Goal: Task Accomplishment & Management: Use online tool/utility

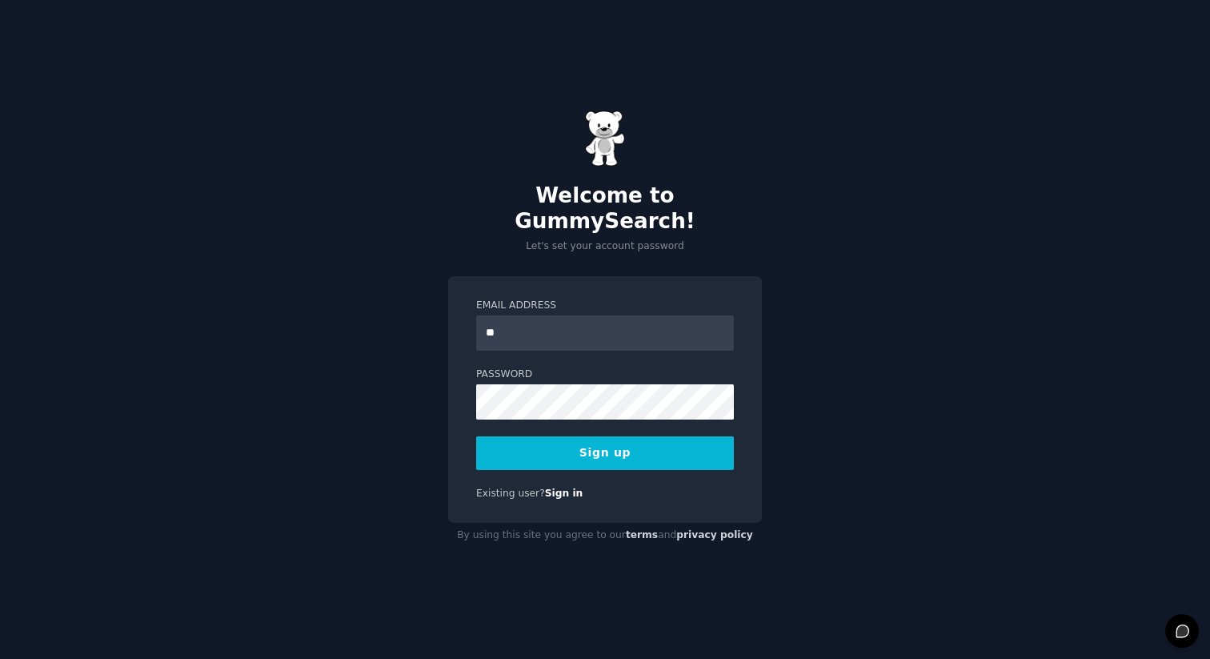
type input "*"
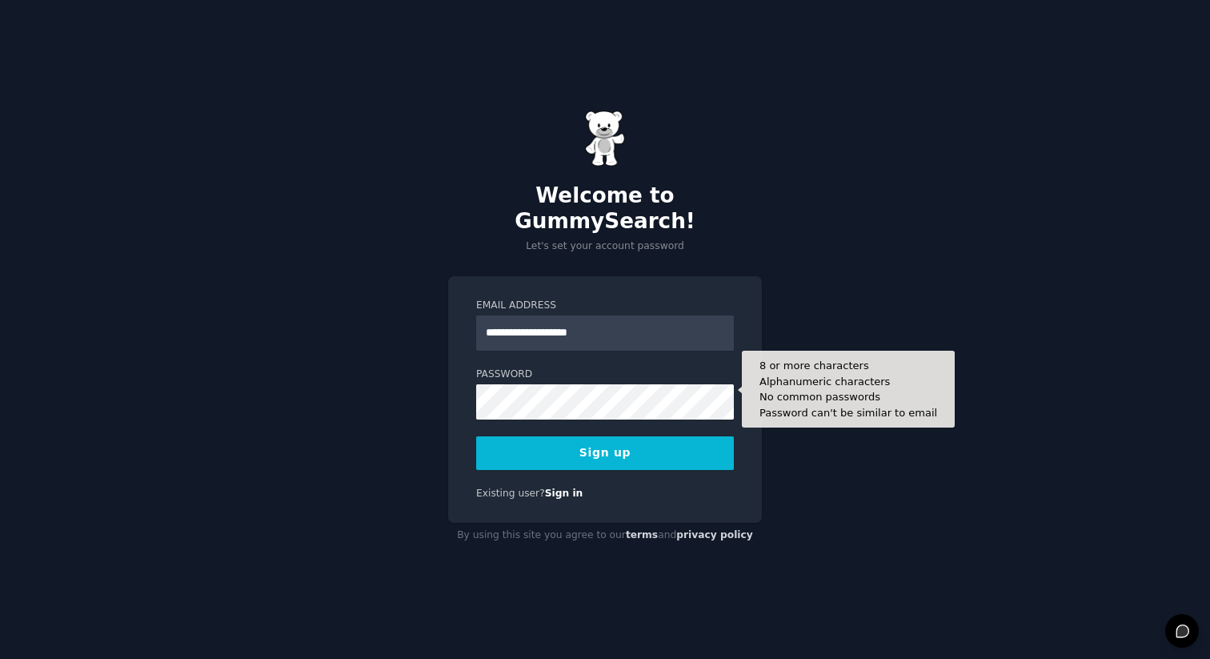
type input "**********"
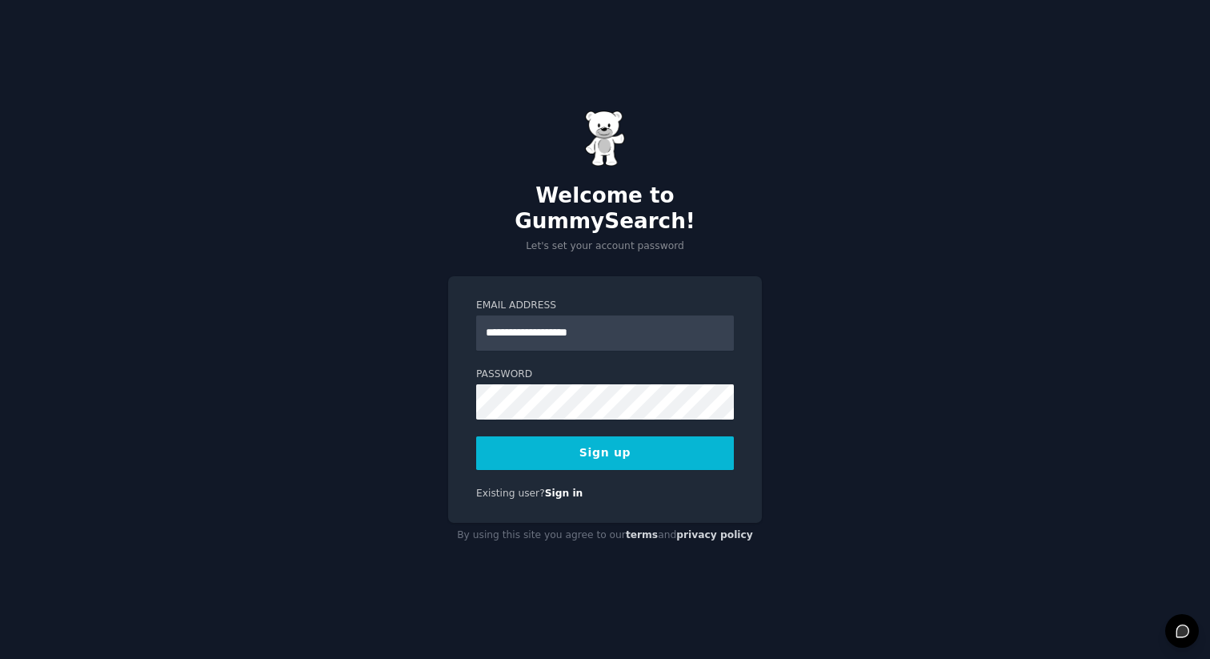
click at [596, 436] on button "Sign up" at bounding box center [605, 453] width 258 height 34
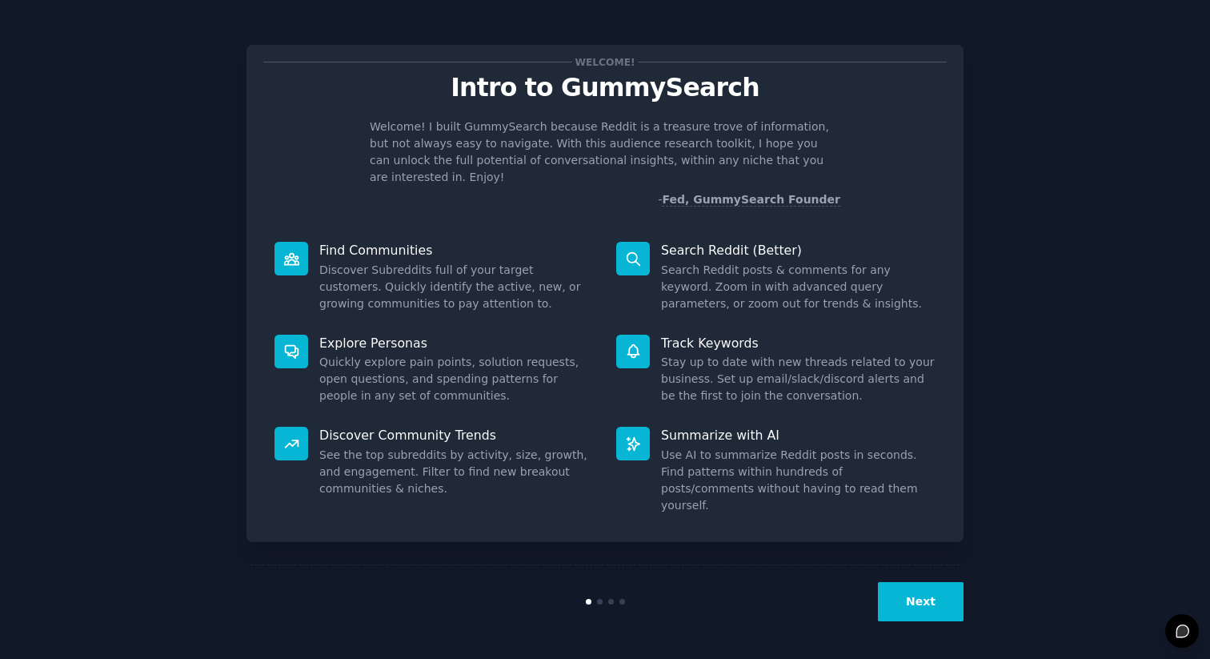
click at [920, 602] on button "Next" at bounding box center [921, 601] width 86 height 39
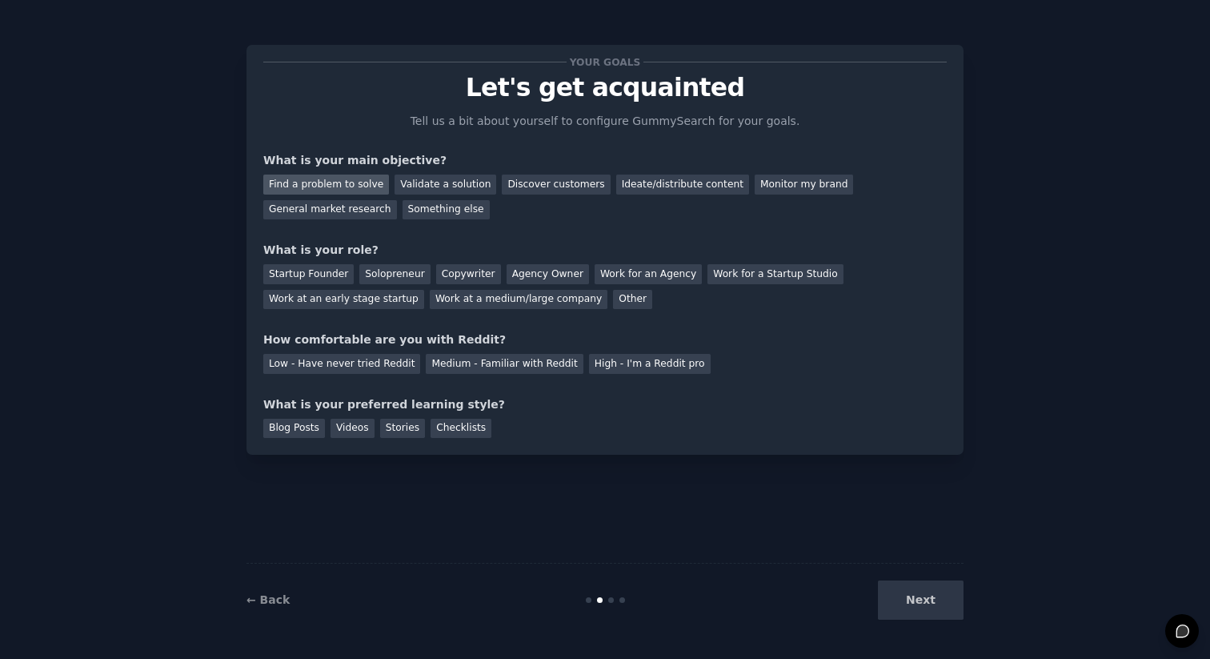
click at [363, 184] on div "Find a problem to solve" at bounding box center [326, 184] width 126 height 20
click at [413, 188] on div "Validate a solution" at bounding box center [446, 184] width 102 height 20
click at [356, 182] on div "Find a problem to solve" at bounding box center [326, 184] width 126 height 20
click at [315, 268] on div "Startup Founder" at bounding box center [308, 274] width 90 height 20
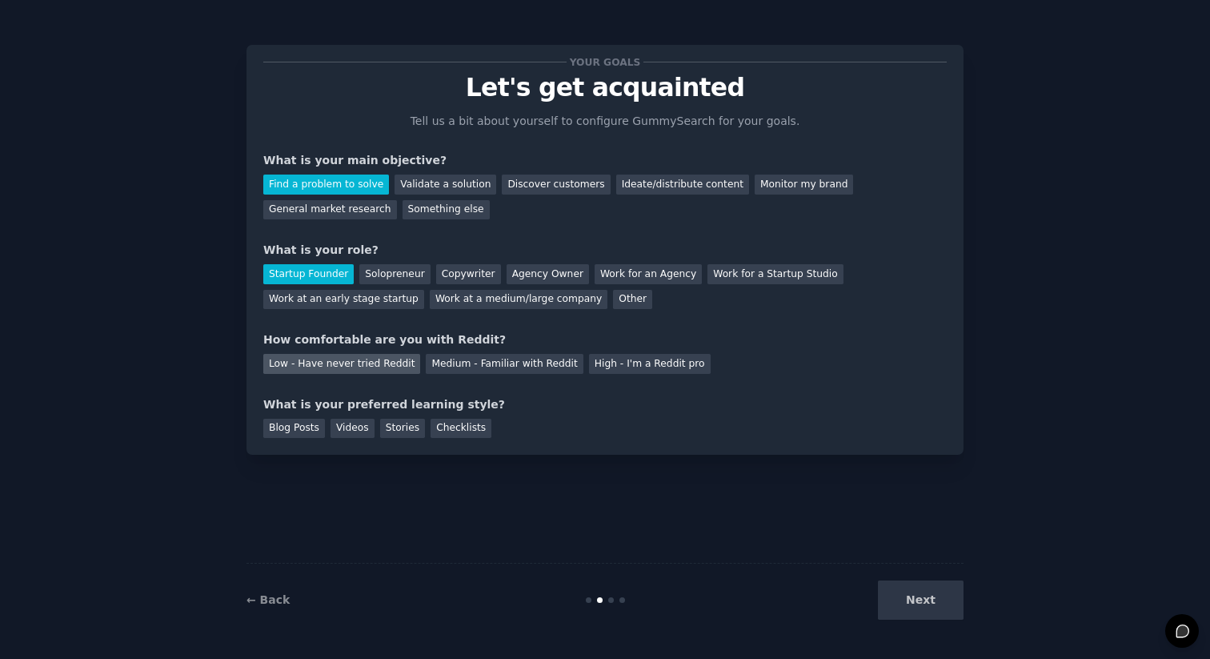
click at [383, 362] on div "Low - Have never tried Reddit" at bounding box center [341, 364] width 157 height 20
click at [356, 435] on div "Videos" at bounding box center [353, 429] width 44 height 20
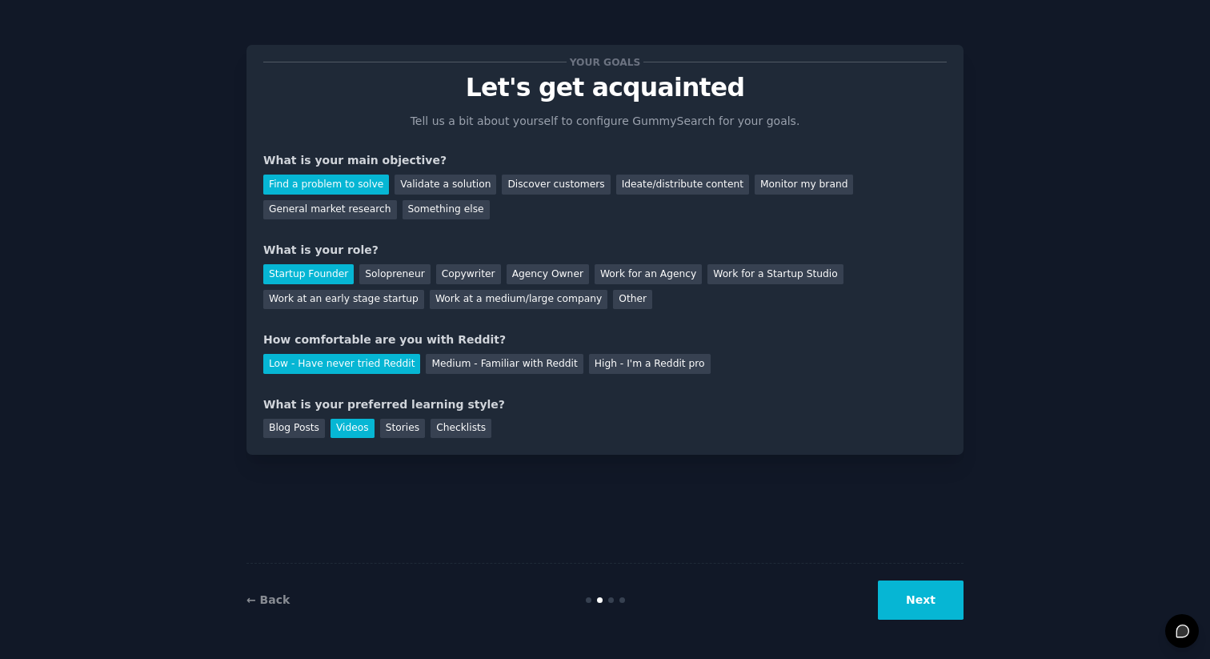
click at [939, 611] on button "Next" at bounding box center [921, 599] width 86 height 39
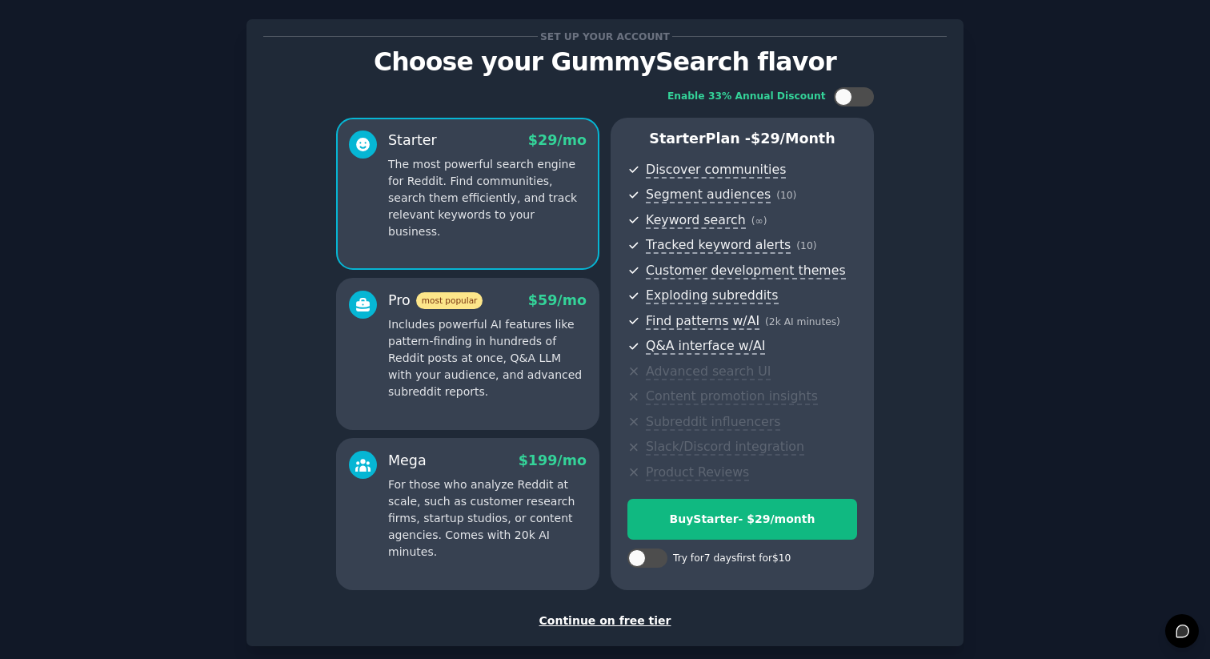
scroll to position [26, 0]
click at [846, 99] on div at bounding box center [844, 96] width 18 height 18
click at [846, 99] on icon at bounding box center [844, 96] width 9 height 9
checkbox input "false"
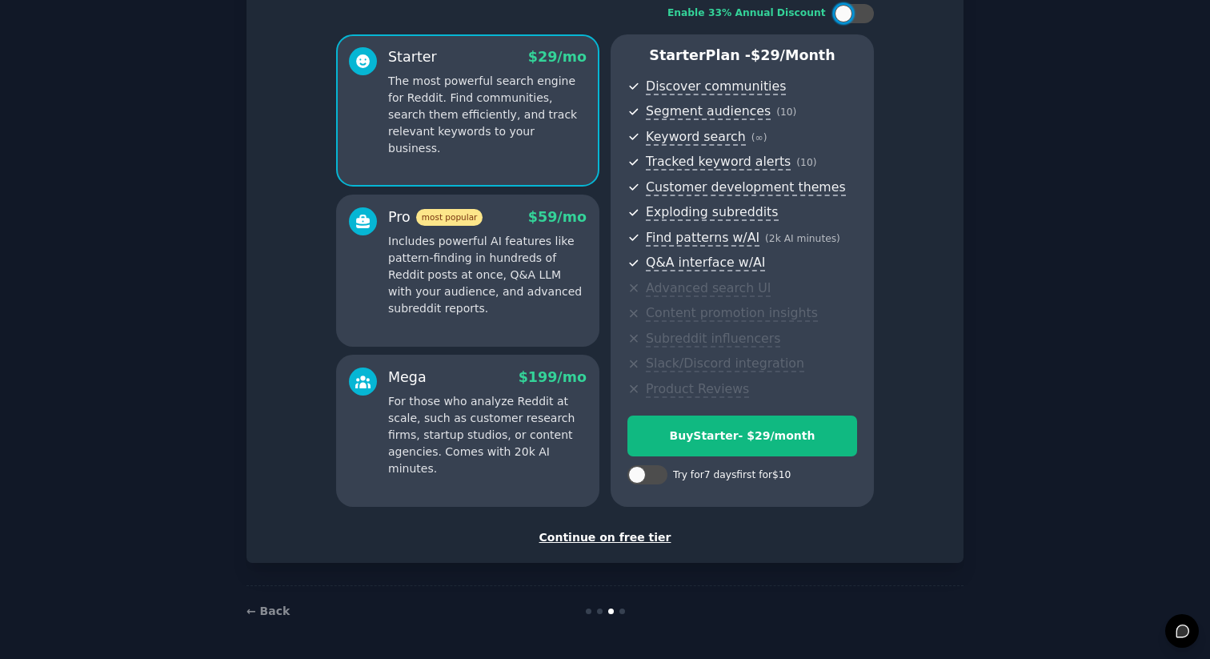
click at [637, 542] on div "Continue on free tier" at bounding box center [604, 537] width 683 height 17
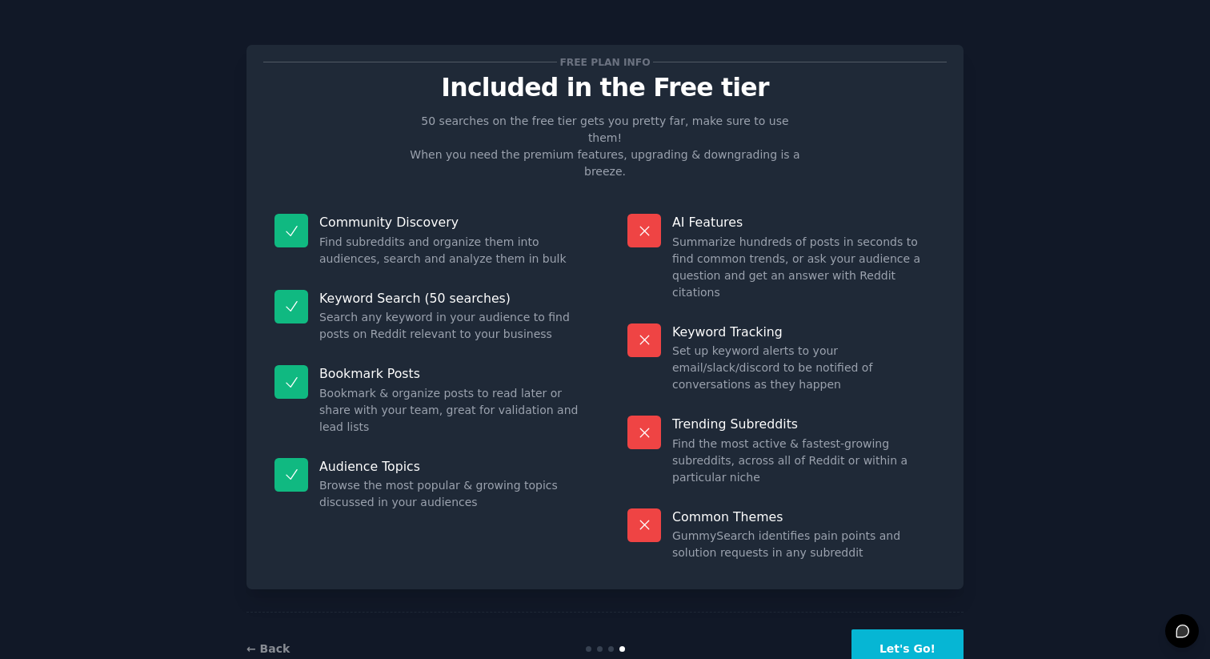
click at [897, 629] on button "Let's Go!" at bounding box center [908, 648] width 112 height 39
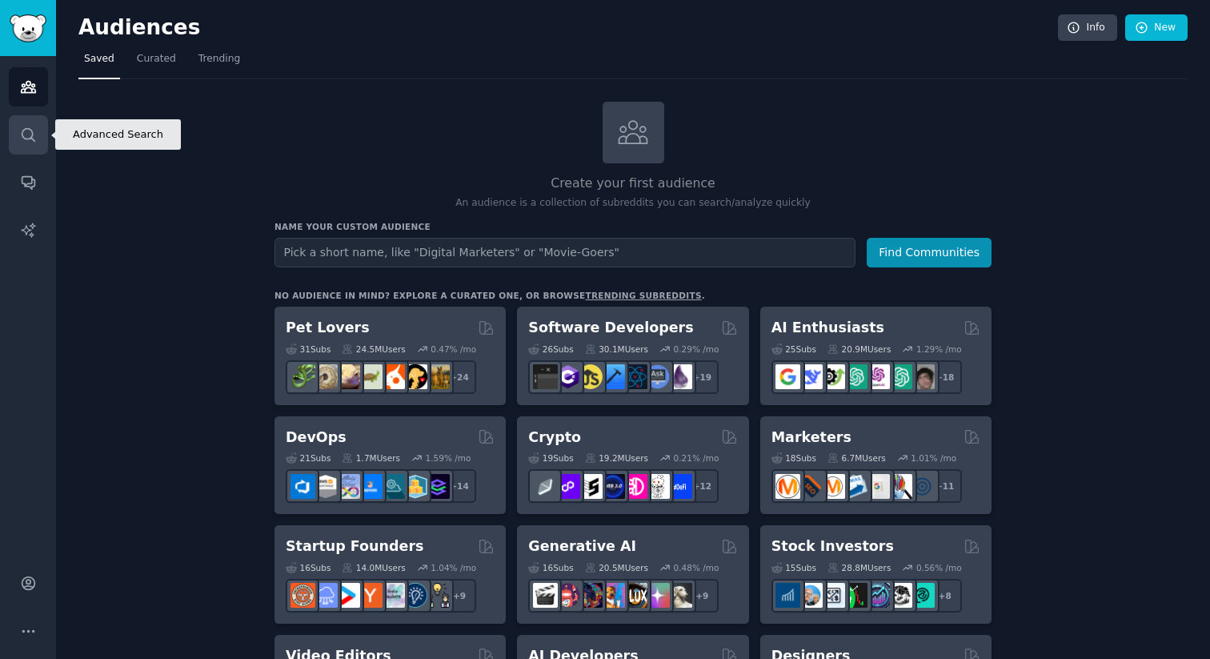
click at [35, 123] on link "Search" at bounding box center [28, 134] width 39 height 39
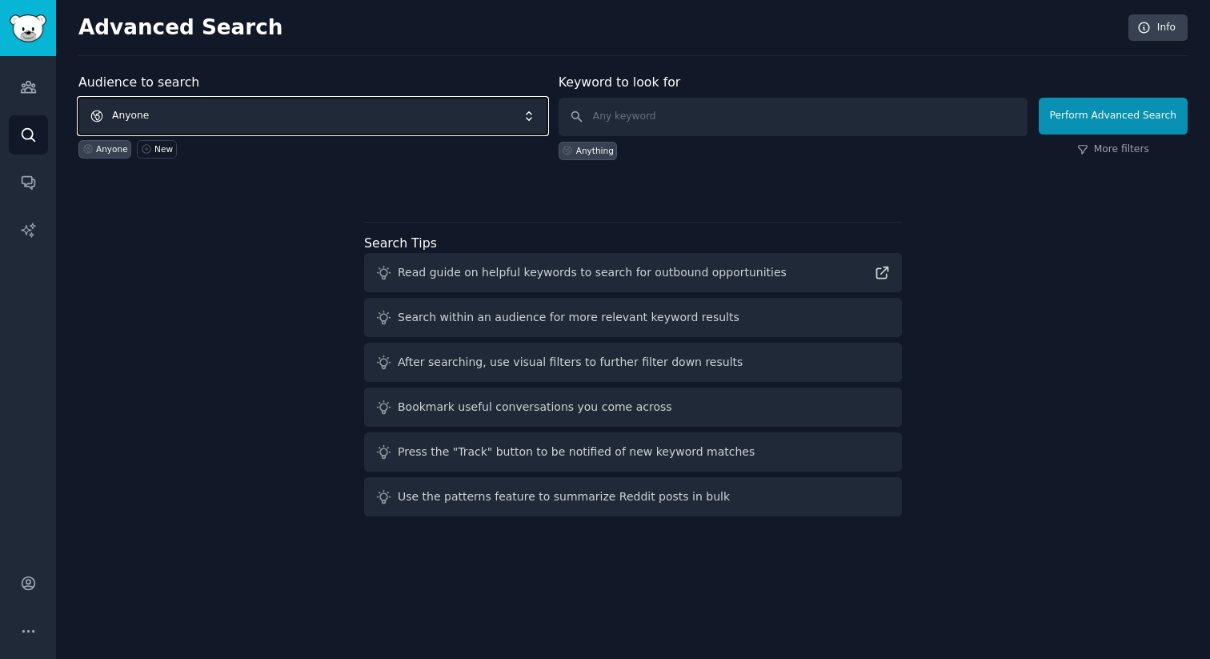
click at [477, 126] on span "Anyone" at bounding box center [312, 116] width 469 height 37
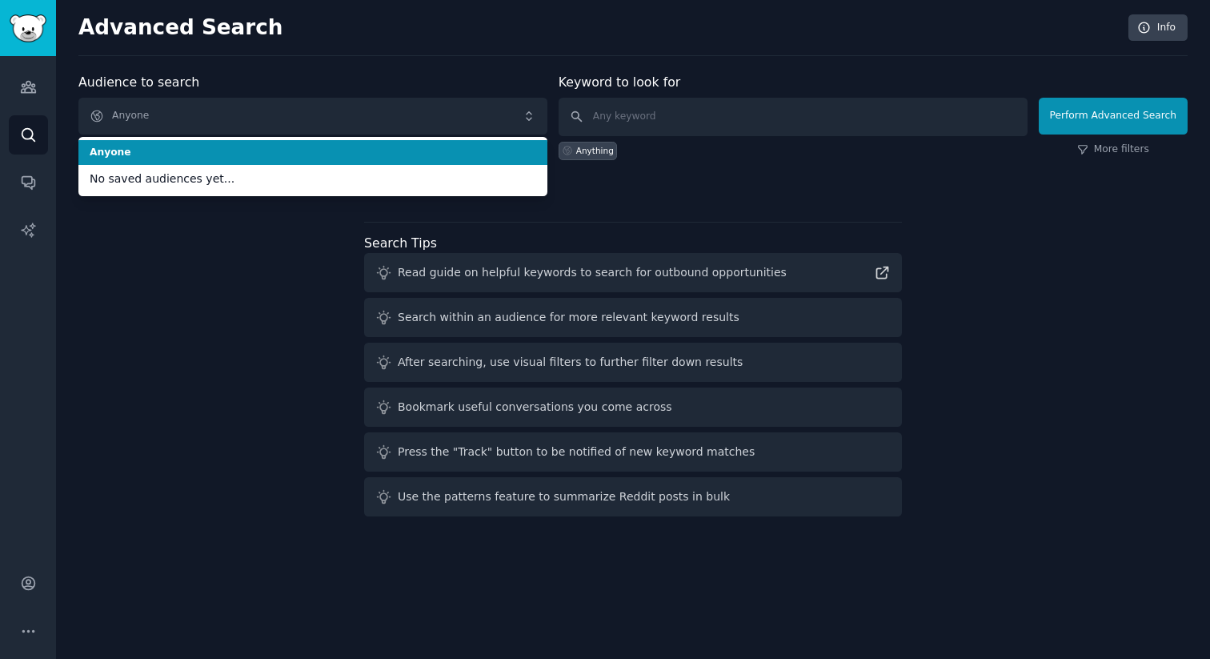
click at [483, 78] on div "Audience to search Anyone Anyone No saved audiences yet... Anyone New" at bounding box center [312, 116] width 469 height 87
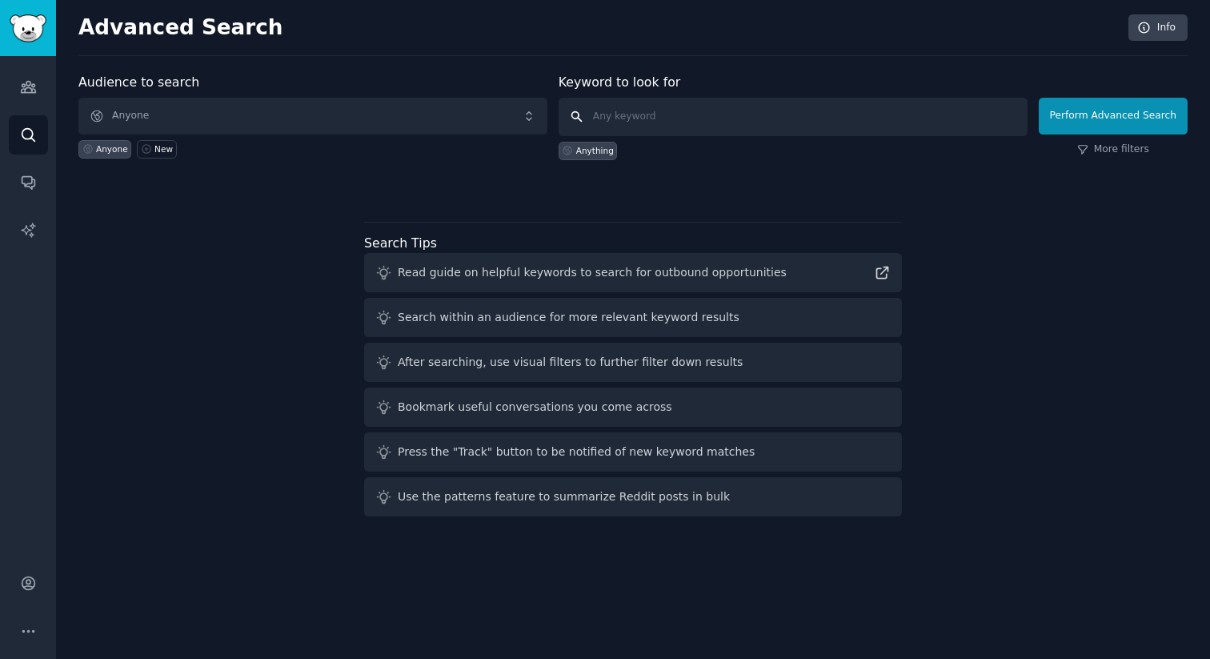
click at [608, 121] on input "text" at bounding box center [793, 117] width 469 height 38
click at [492, 59] on div "Advanced Search Info Audience to search Anyone Anyone New Keyword to look for A…" at bounding box center [633, 329] width 1154 height 659
click at [26, 177] on icon "Sidebar" at bounding box center [28, 183] width 13 height 13
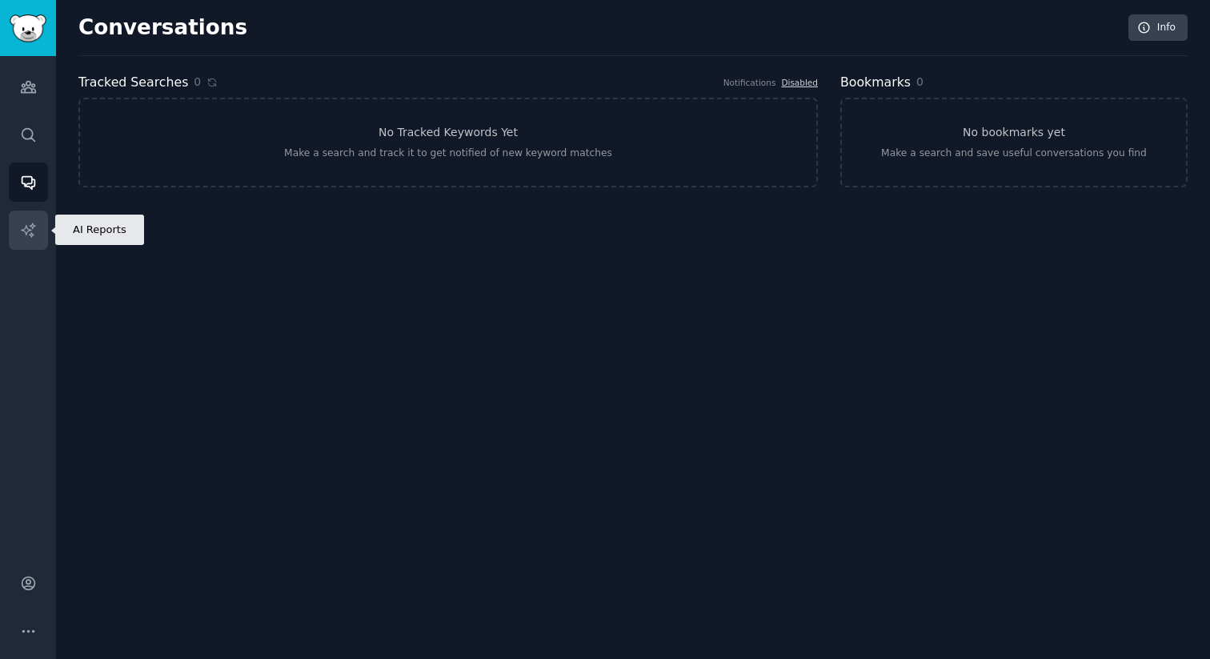
click at [28, 227] on icon "Sidebar" at bounding box center [28, 230] width 17 height 17
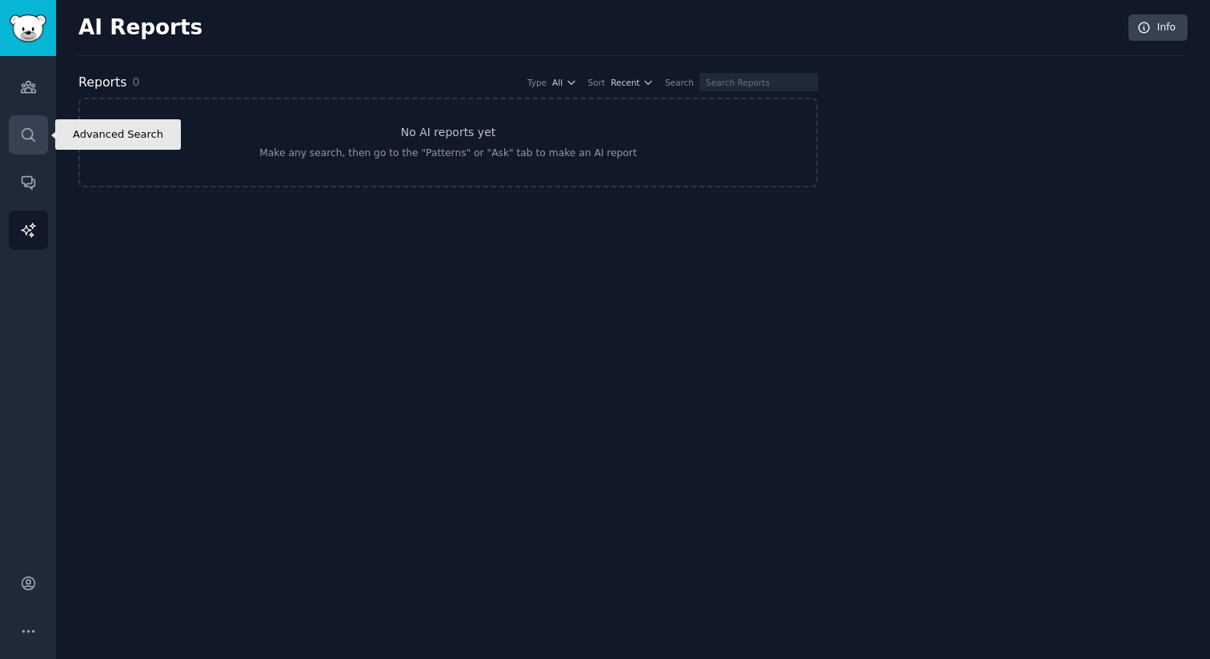
click at [38, 132] on link "Search" at bounding box center [28, 134] width 39 height 39
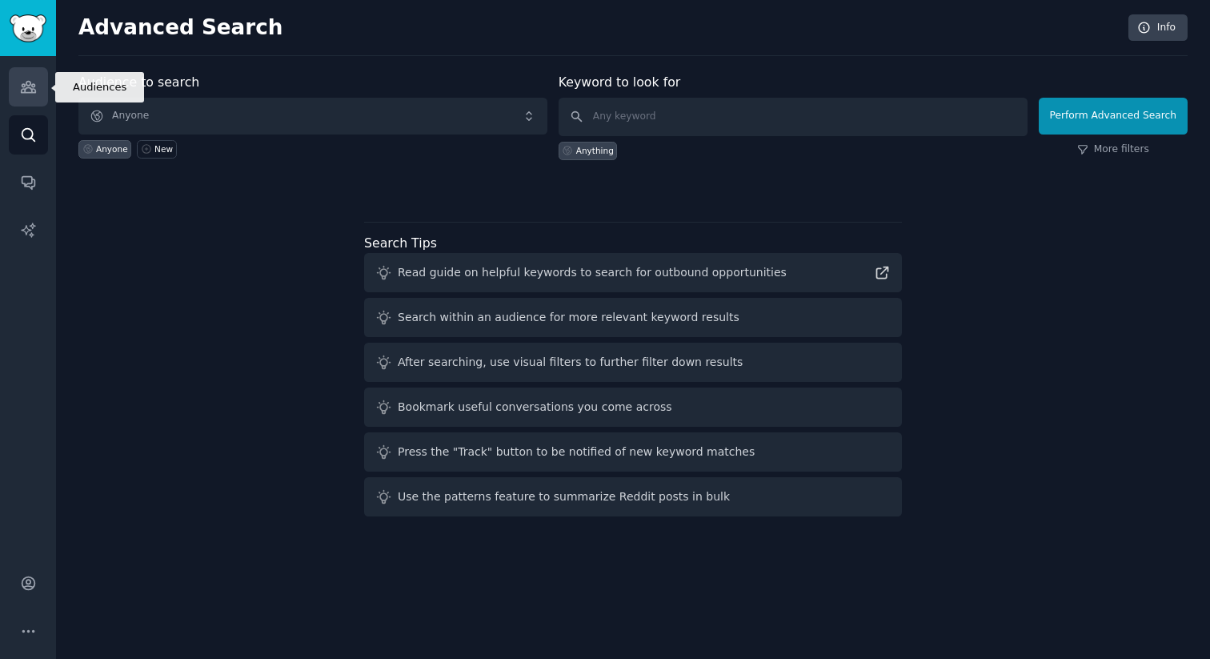
click at [37, 105] on link "Audiences" at bounding box center [28, 86] width 39 height 39
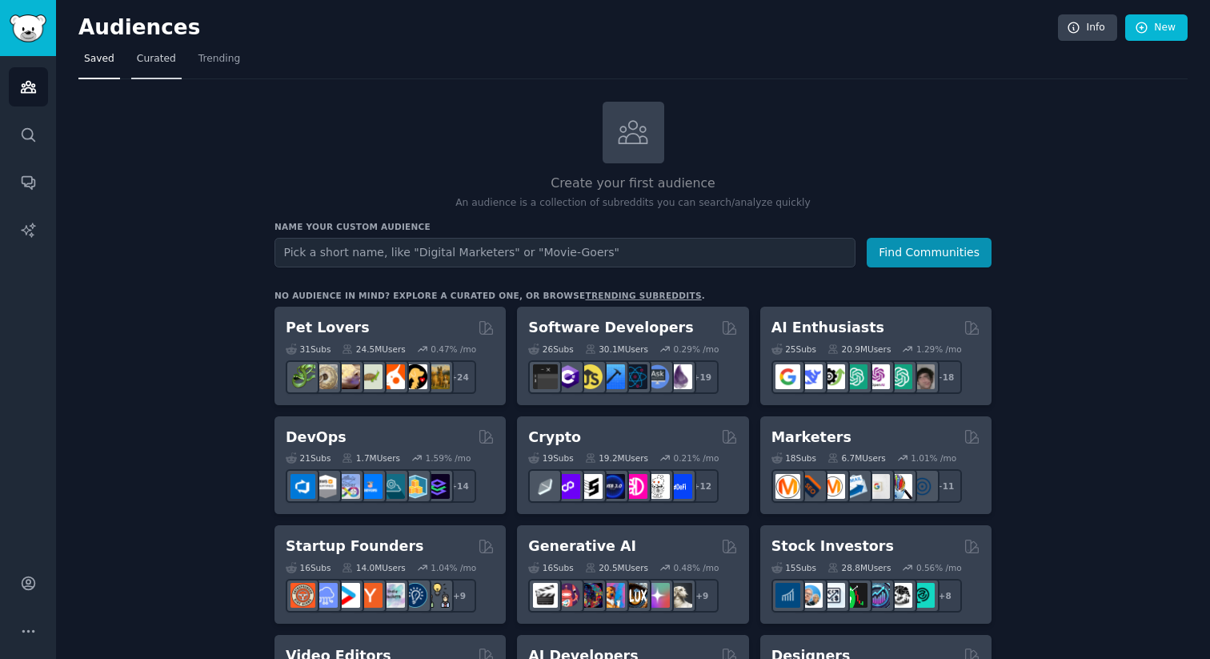
click at [160, 63] on span "Curated" at bounding box center [156, 59] width 39 height 14
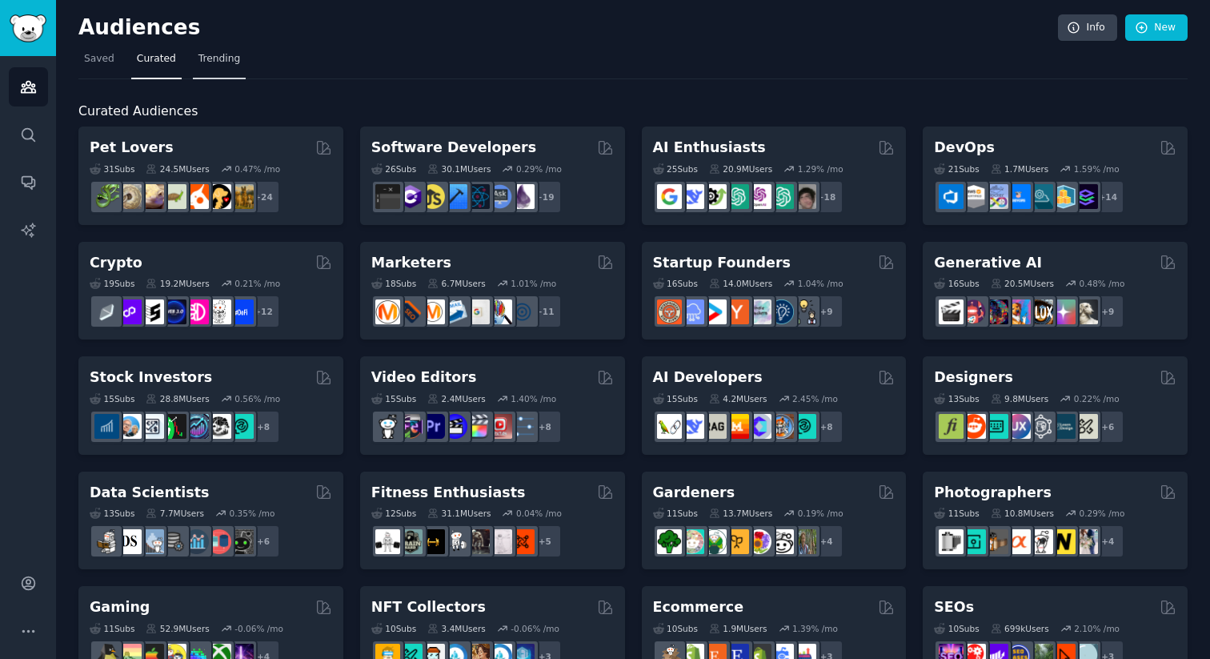
click at [206, 59] on span "Trending" at bounding box center [219, 59] width 42 height 14
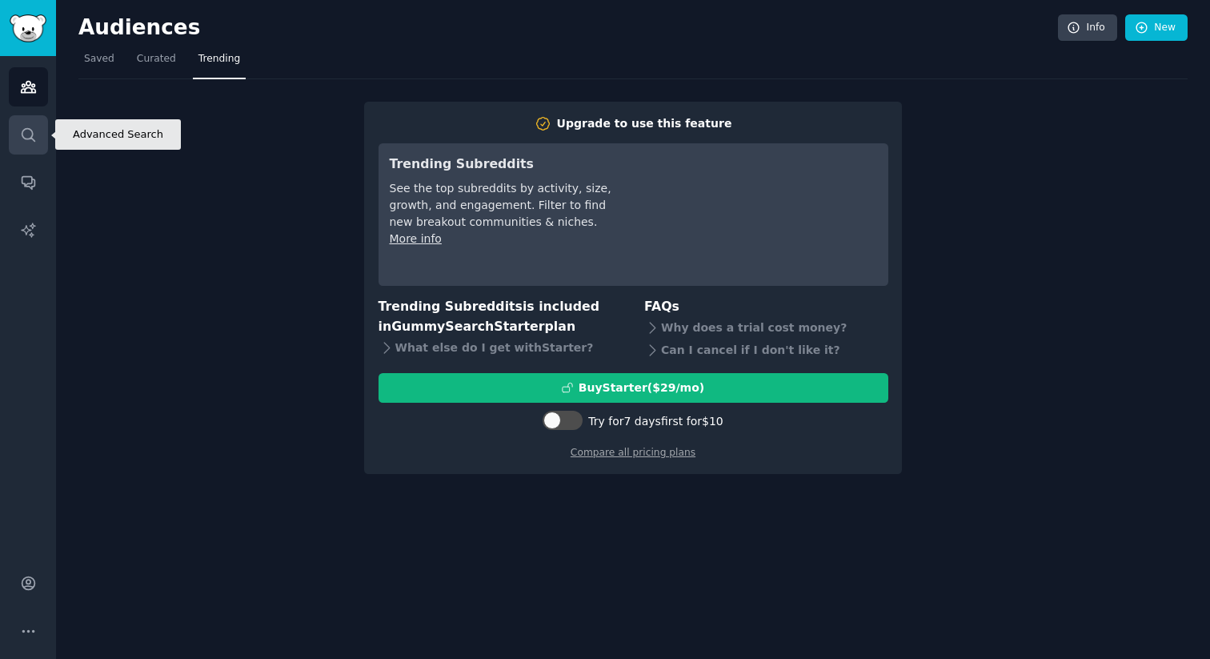
click at [34, 128] on icon "Sidebar" at bounding box center [28, 134] width 17 height 17
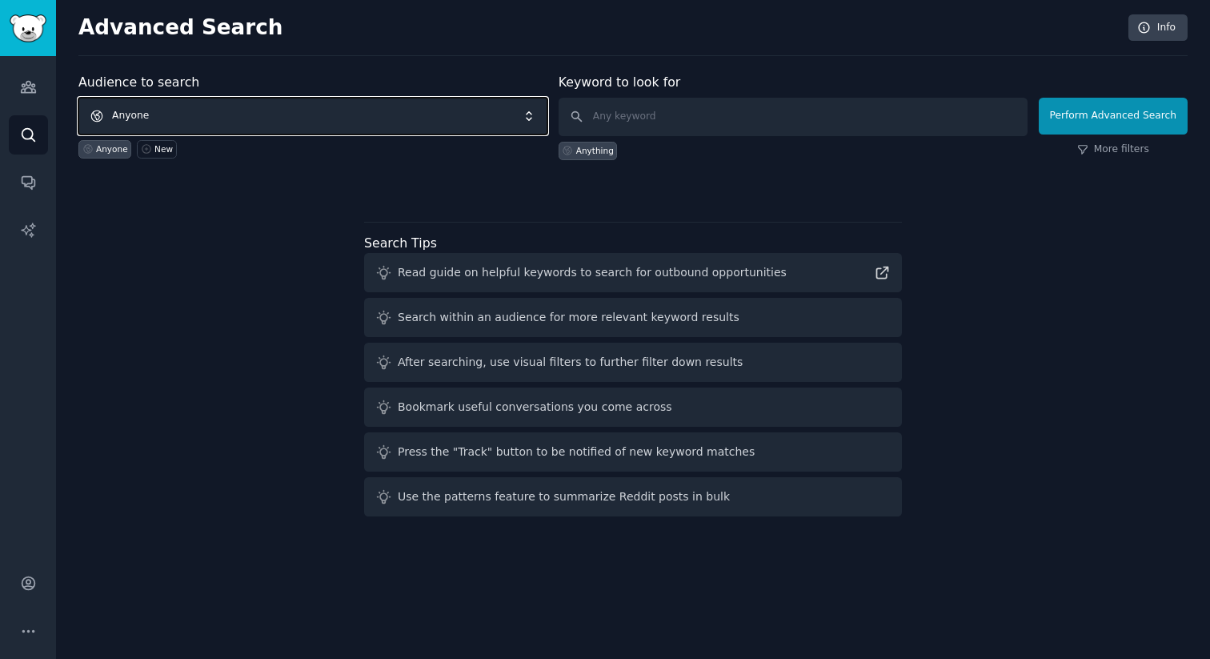
click at [198, 114] on span "Anyone" at bounding box center [312, 116] width 469 height 37
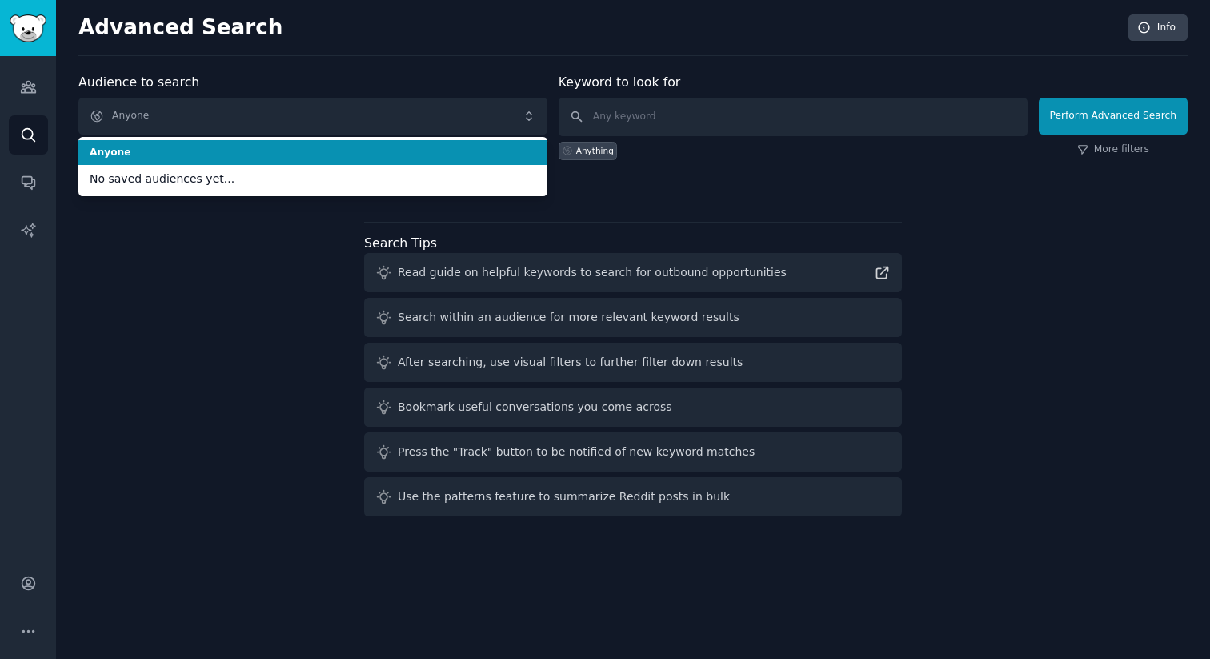
click at [389, 93] on div "Audience to search Anyone Anyone No saved audiences yet... Anyone New" at bounding box center [312, 116] width 469 height 87
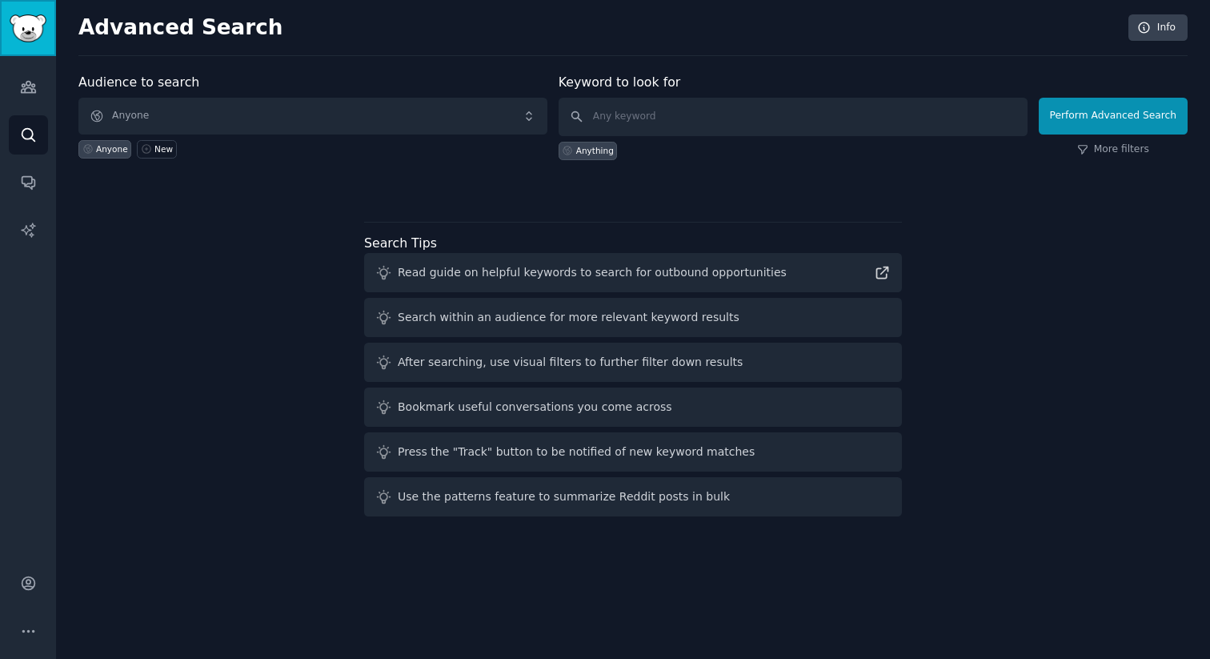
click at [42, 21] on img "Sidebar" at bounding box center [28, 28] width 37 height 28
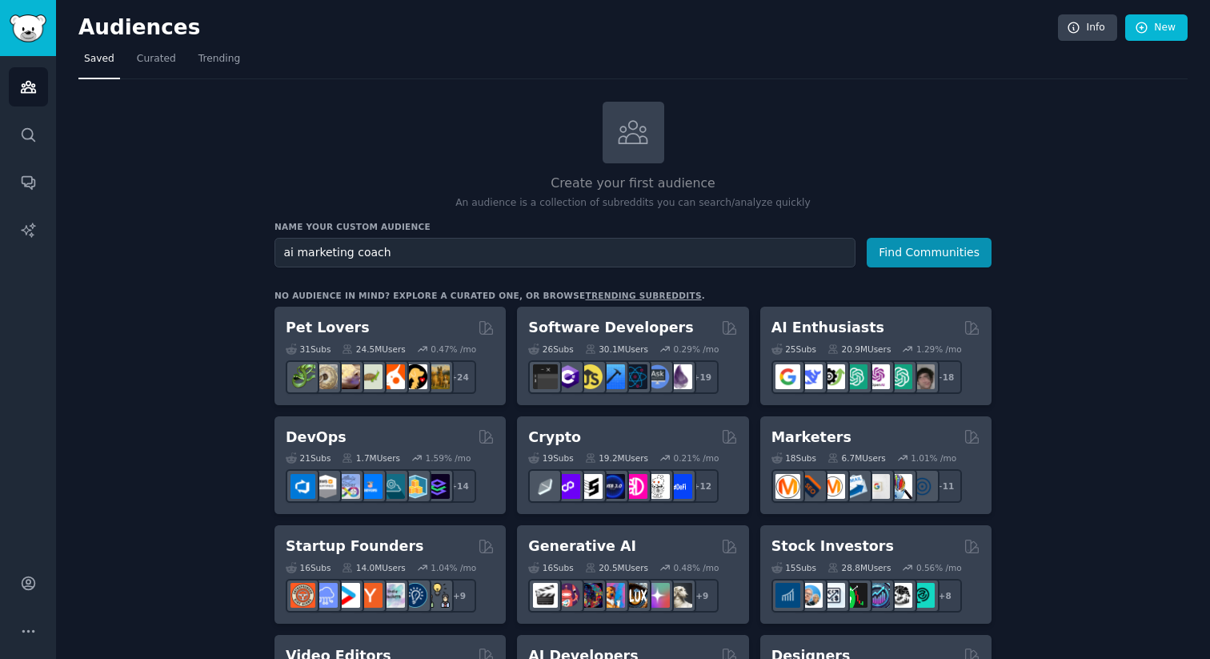
type input "ai marketing coach"
click at [867, 238] on button "Find Communities" at bounding box center [929, 253] width 125 height 30
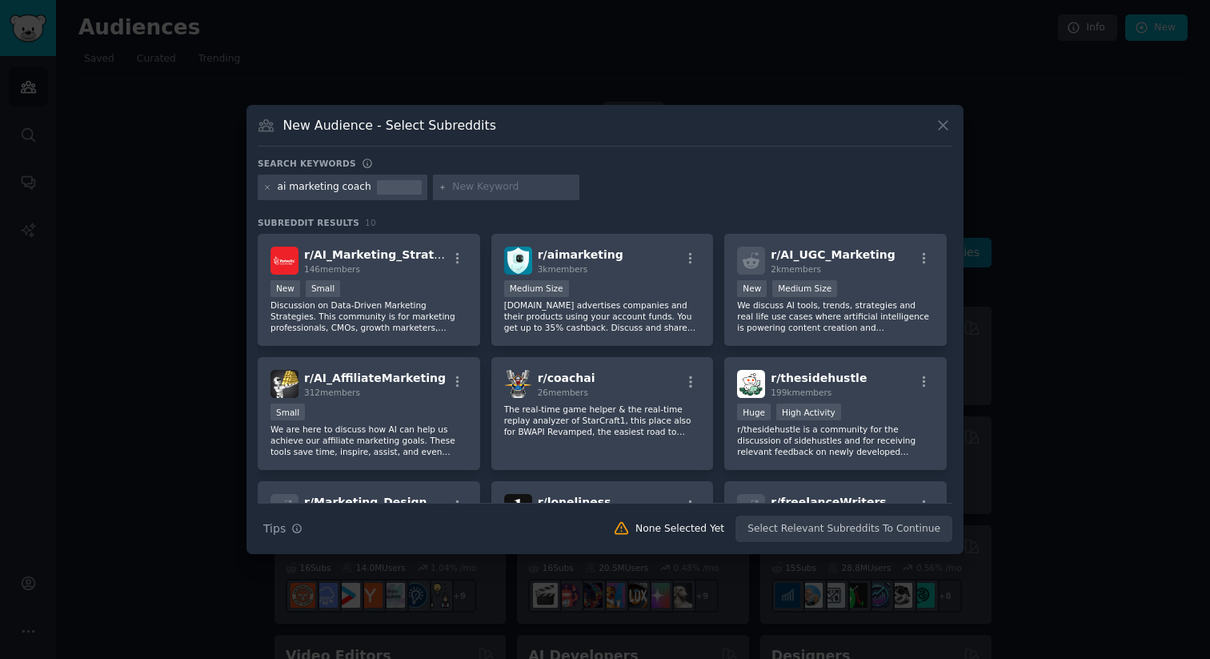
click at [363, 188] on div "ai marketing coach" at bounding box center [325, 187] width 94 height 14
click at [948, 128] on icon at bounding box center [943, 125] width 17 height 17
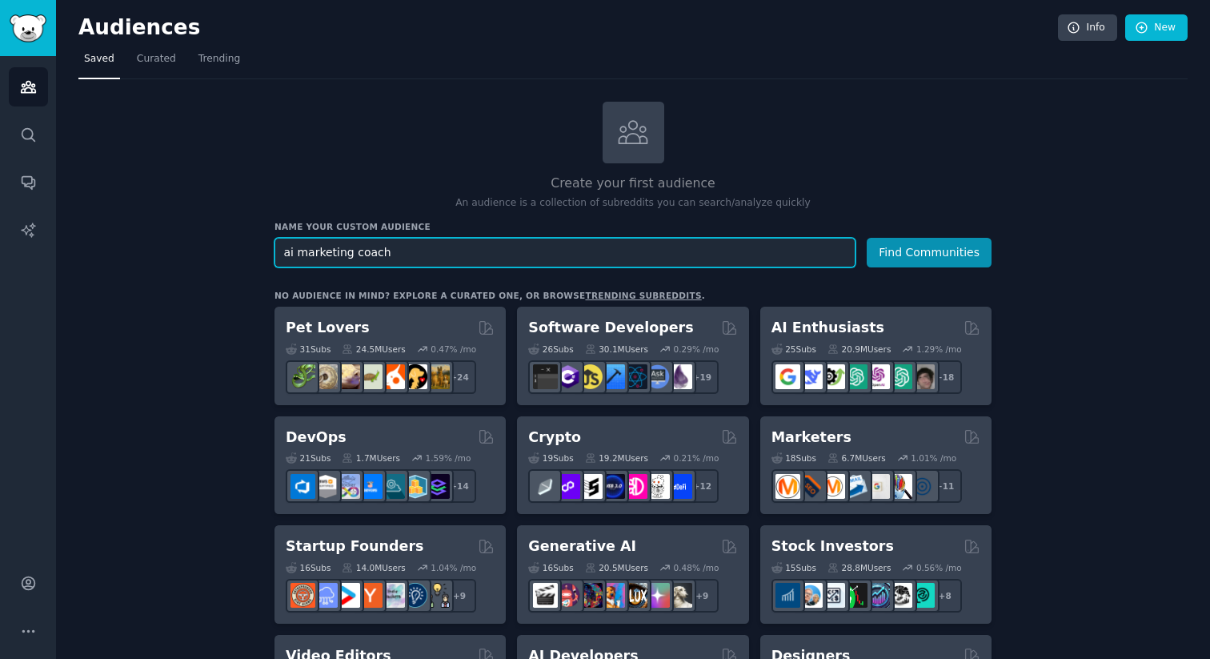
drag, startPoint x: 296, startPoint y: 255, endPoint x: 397, endPoint y: 266, distance: 101.4
click at [397, 266] on input "ai marketing coach" at bounding box center [565, 253] width 581 height 30
type input "ai meeting notes agent"
click at [867, 238] on button "Find Communities" at bounding box center [929, 253] width 125 height 30
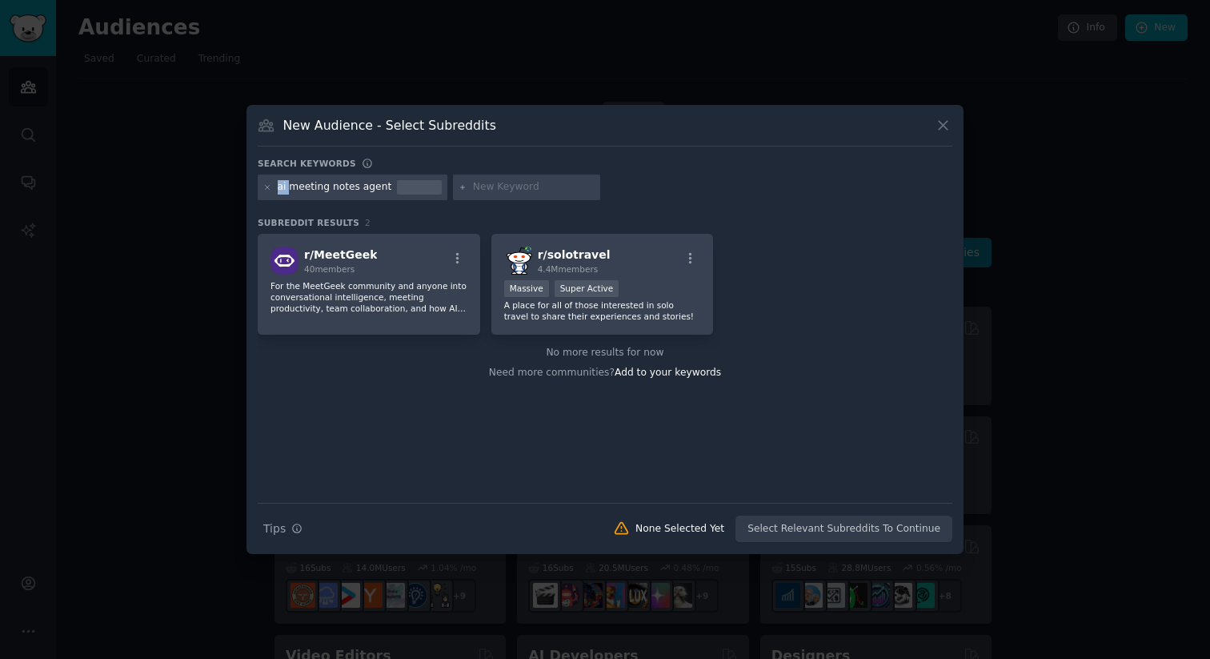
drag, startPoint x: 291, startPoint y: 190, endPoint x: 278, endPoint y: 190, distance: 12.8
click at [279, 190] on div "ai meeting notes agent" at bounding box center [335, 187] width 114 height 14
click at [290, 190] on div "ai meeting notes agent" at bounding box center [335, 187] width 114 height 14
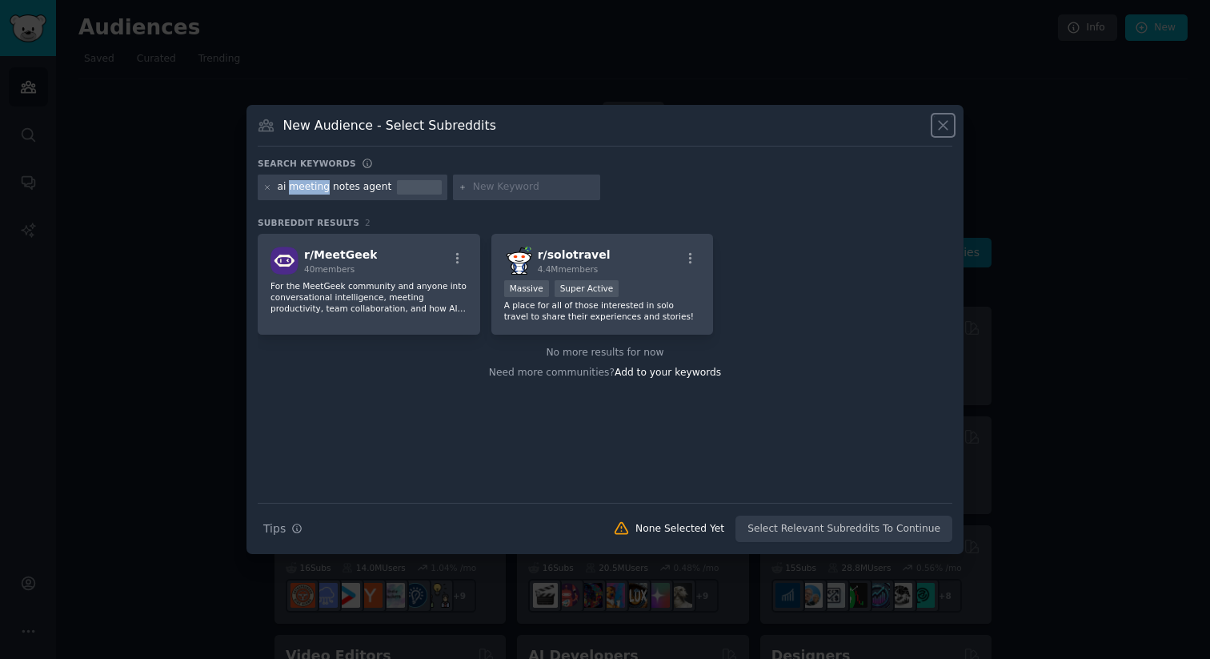
click at [940, 129] on icon at bounding box center [943, 126] width 9 height 9
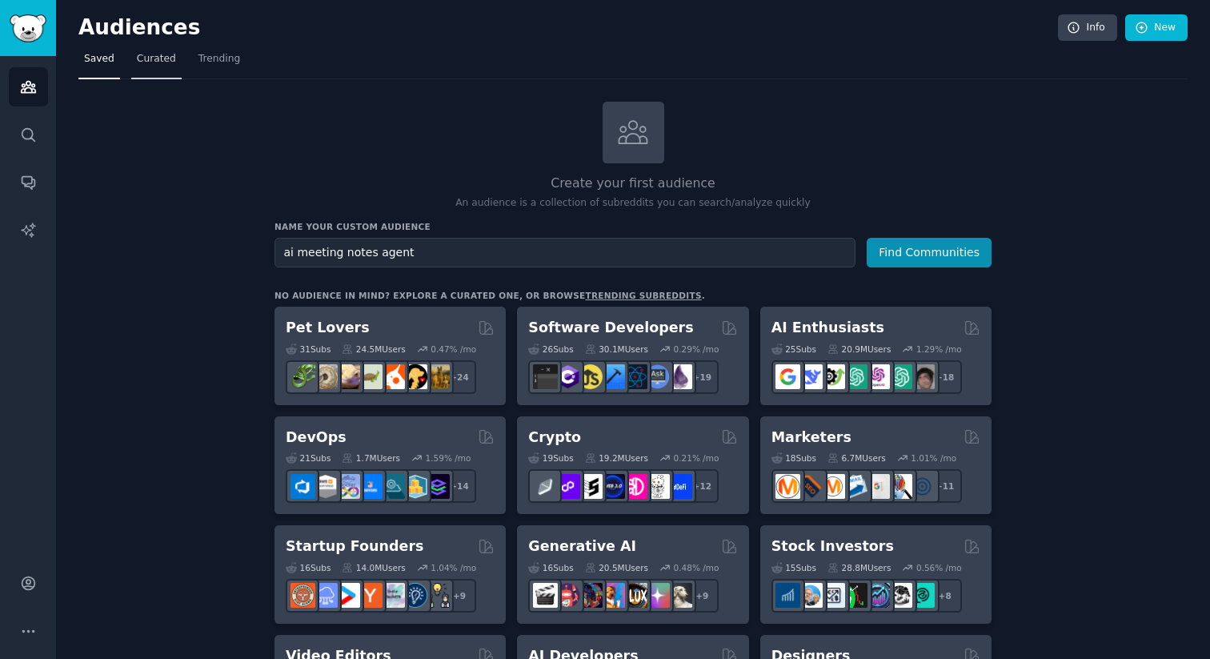
click at [158, 70] on link "Curated" at bounding box center [156, 62] width 50 height 33
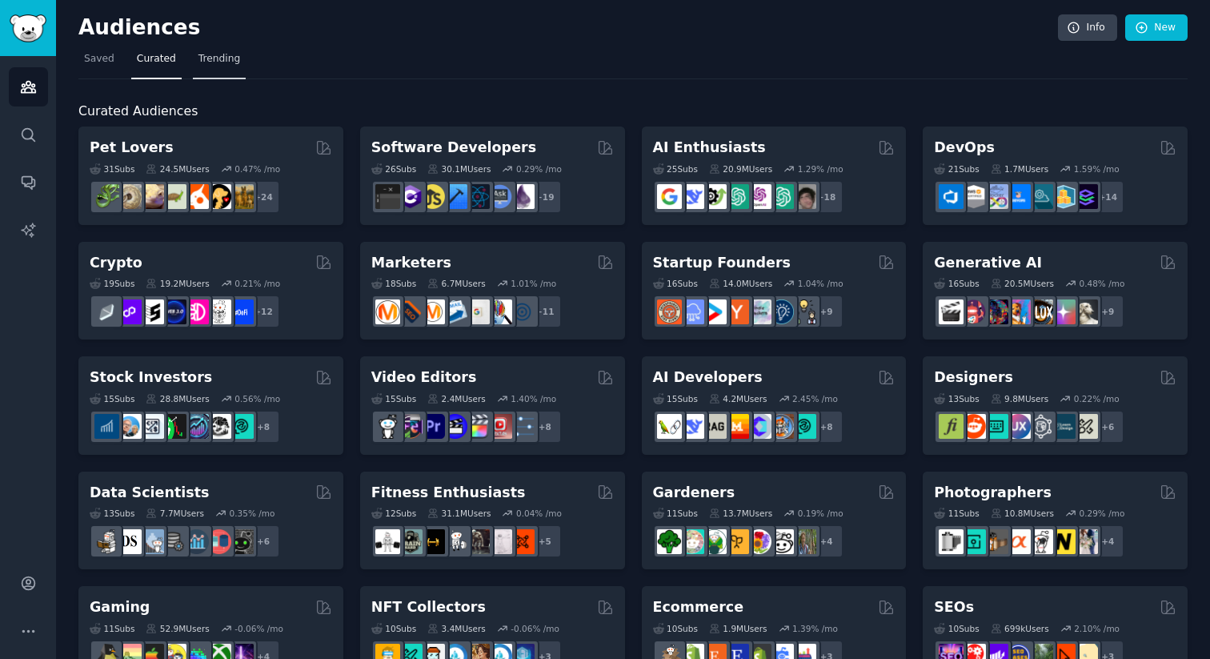
click at [194, 66] on link "Trending" at bounding box center [219, 62] width 53 height 33
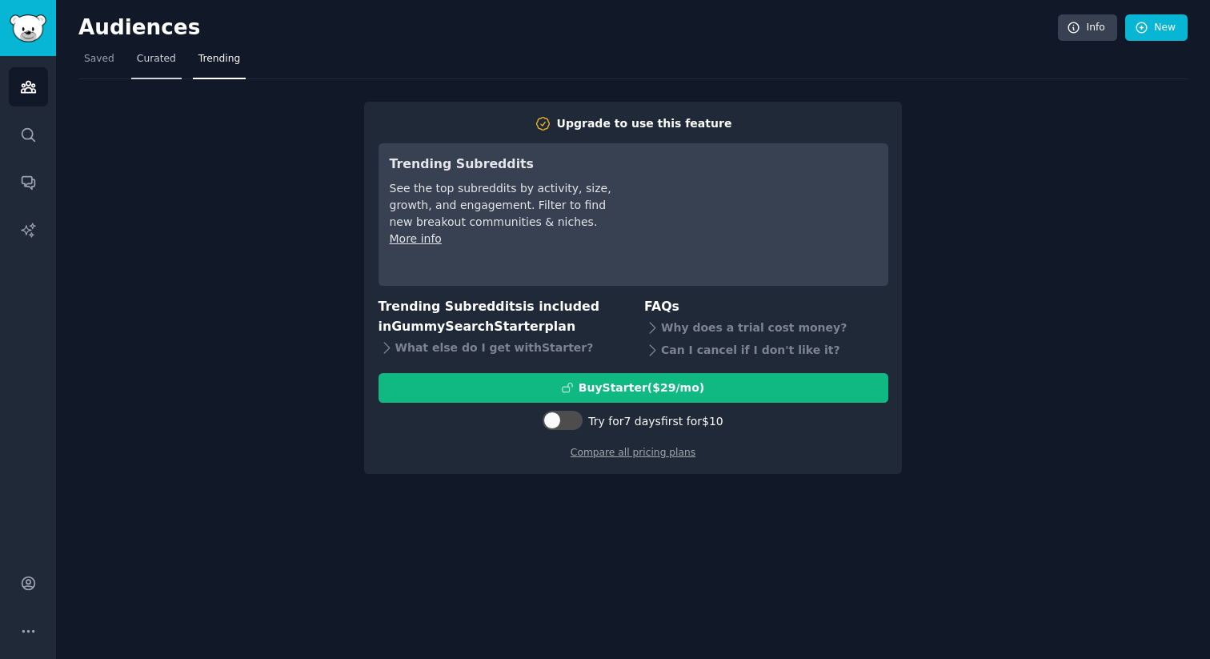
click at [152, 69] on link "Curated" at bounding box center [156, 62] width 50 height 33
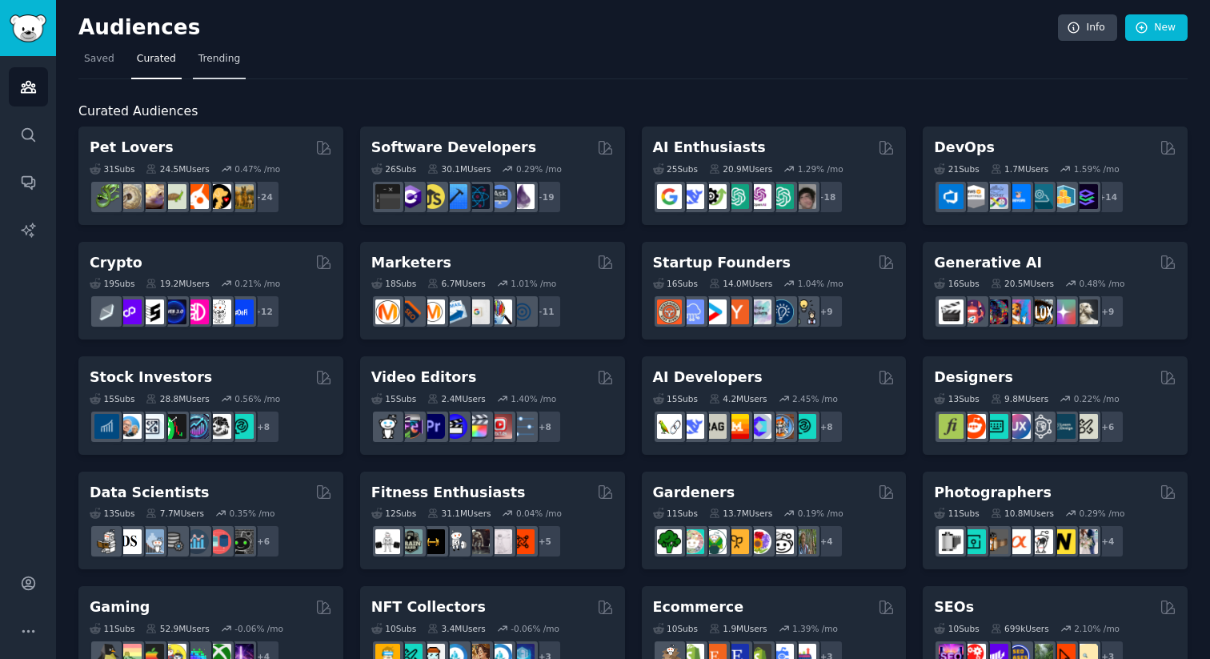
click at [220, 58] on span "Trending" at bounding box center [219, 59] width 42 height 14
